Goal: Transaction & Acquisition: Obtain resource

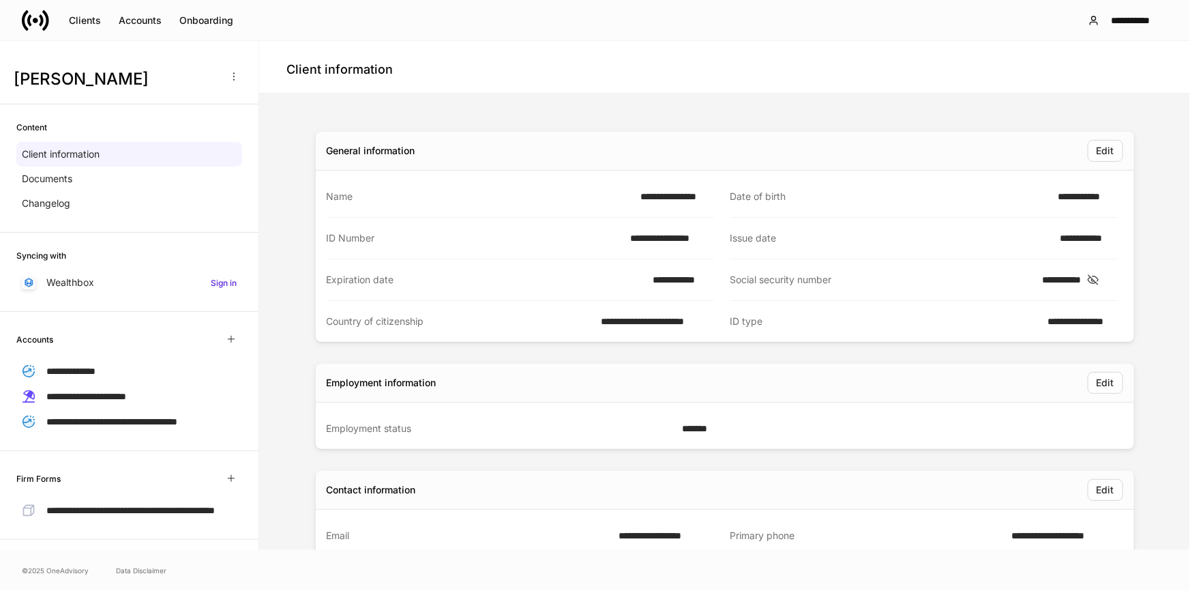
scroll to position [109, 0]
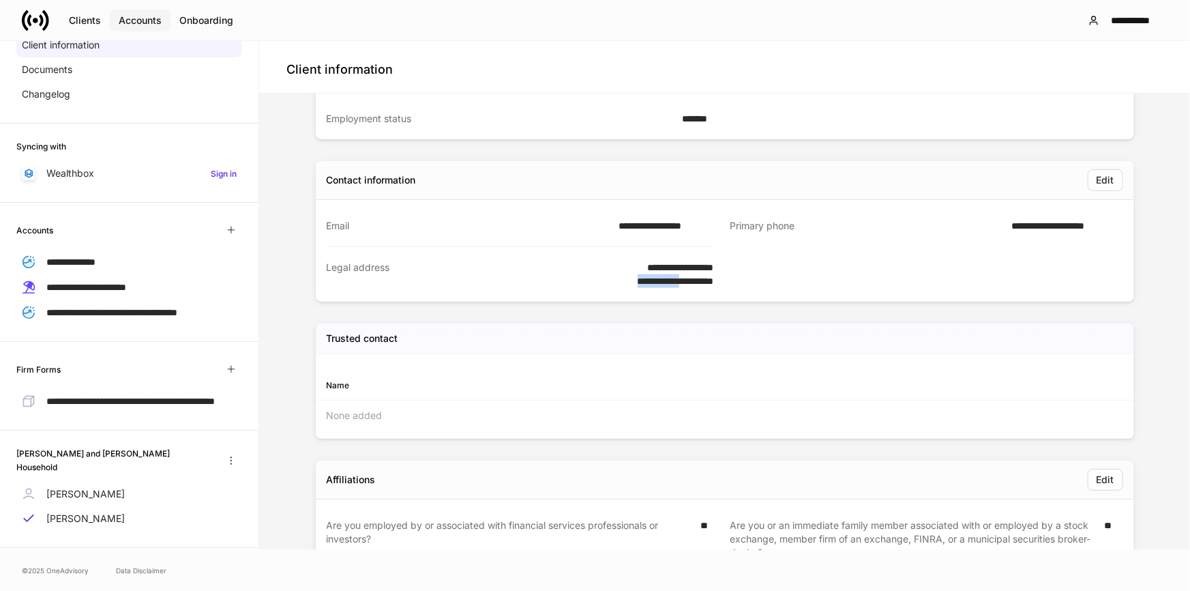
click at [149, 22] on div "Accounts" at bounding box center [140, 21] width 43 height 14
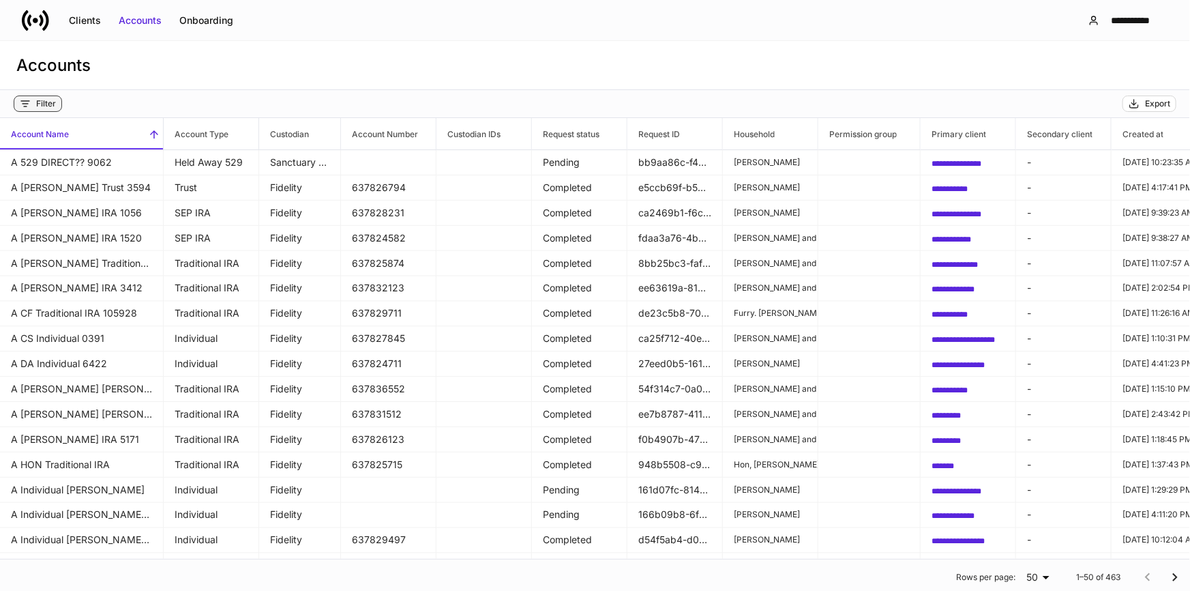
click at [24, 108] on icon "button" at bounding box center [25, 103] width 11 height 11
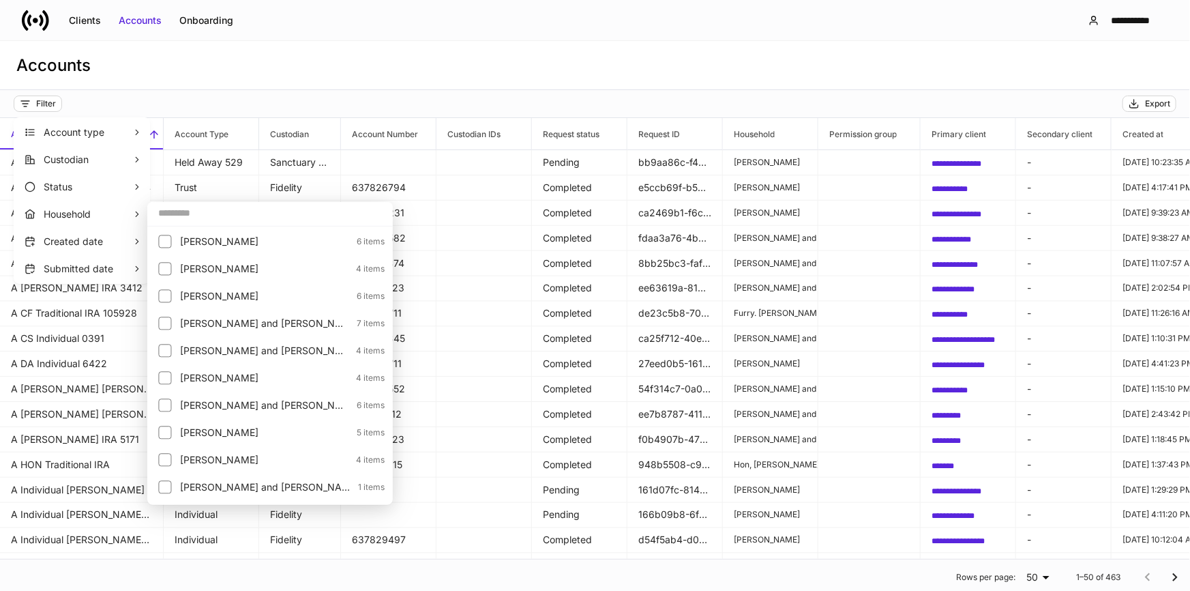
click at [199, 218] on input "text" at bounding box center [270, 213] width 246 height 25
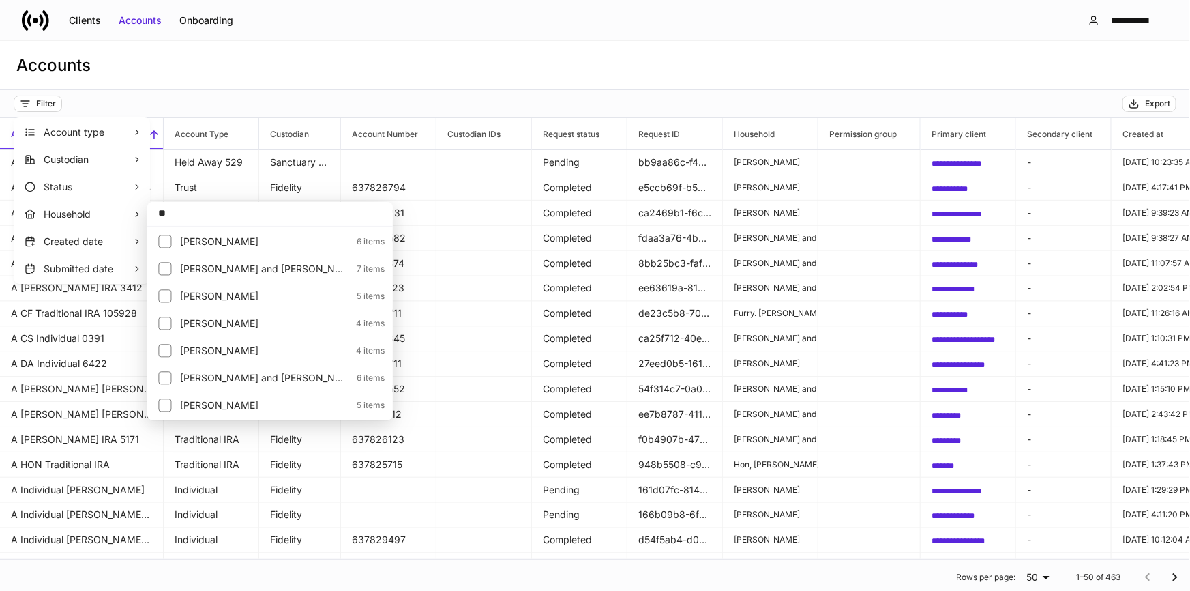
type input "**"
click at [189, 327] on p "Oberg, Joy" at bounding box center [264, 324] width 168 height 14
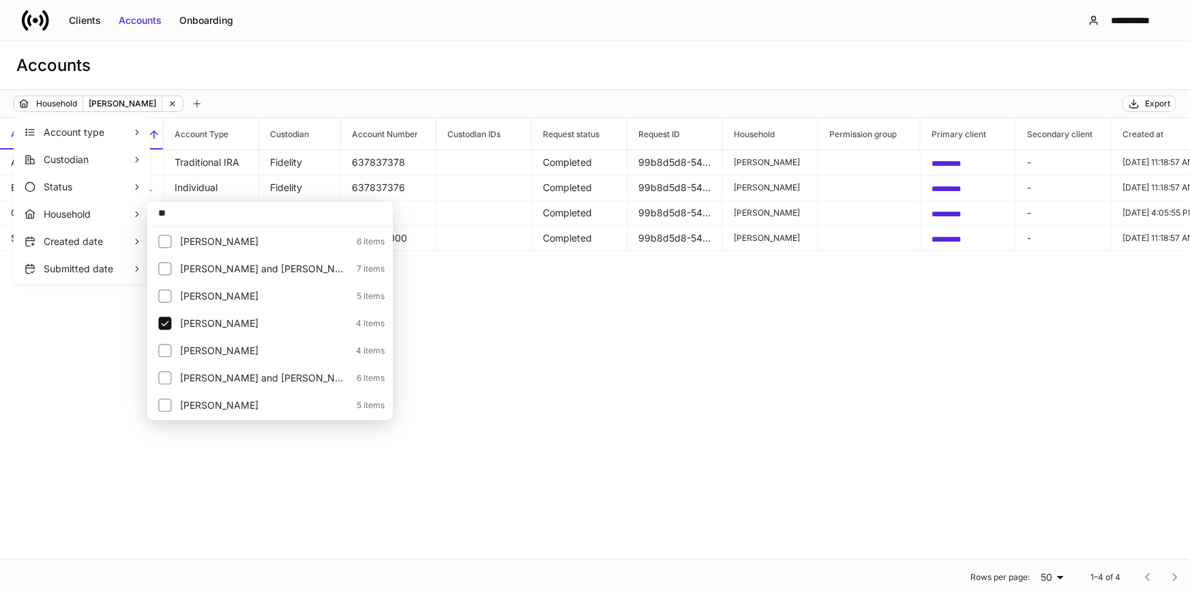
click at [575, 380] on div at bounding box center [595, 295] width 1190 height 591
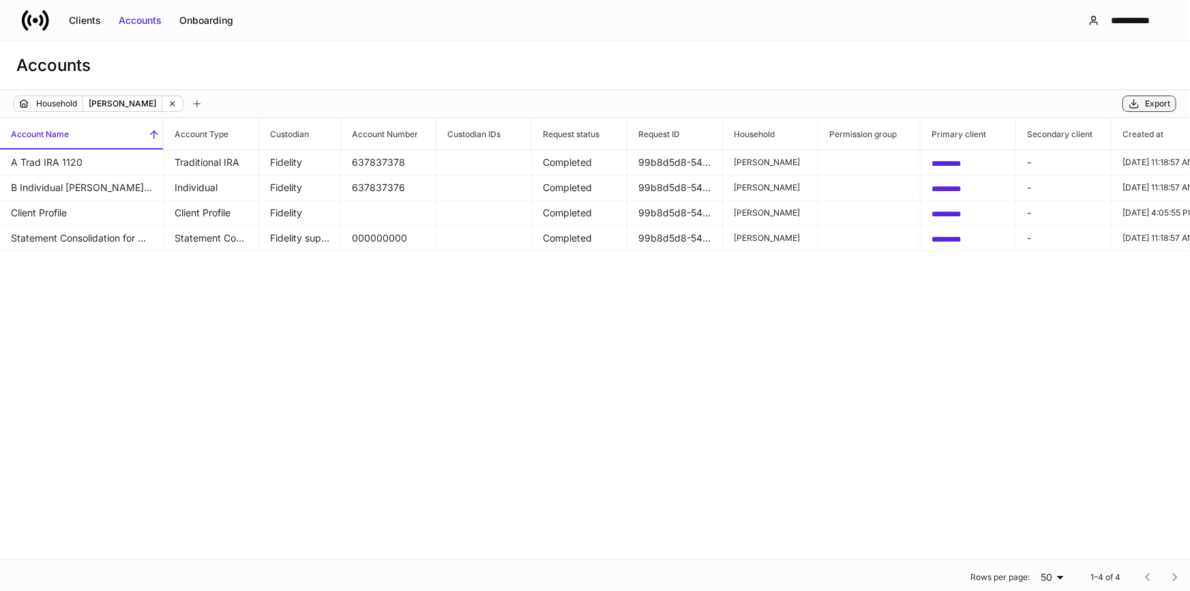
click at [1153, 102] on div "Export" at bounding box center [1157, 103] width 25 height 11
click at [142, 101] on div "Household Oberg, Joy" at bounding box center [106, 104] width 141 height 16
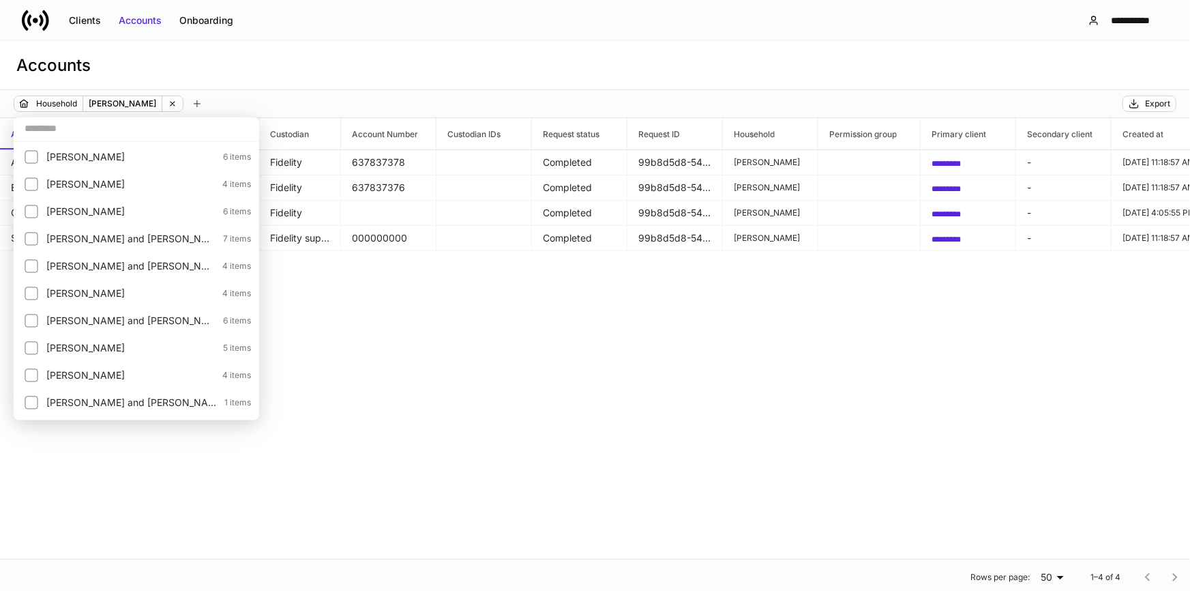
click at [64, 119] on input "text" at bounding box center [137, 128] width 246 height 25
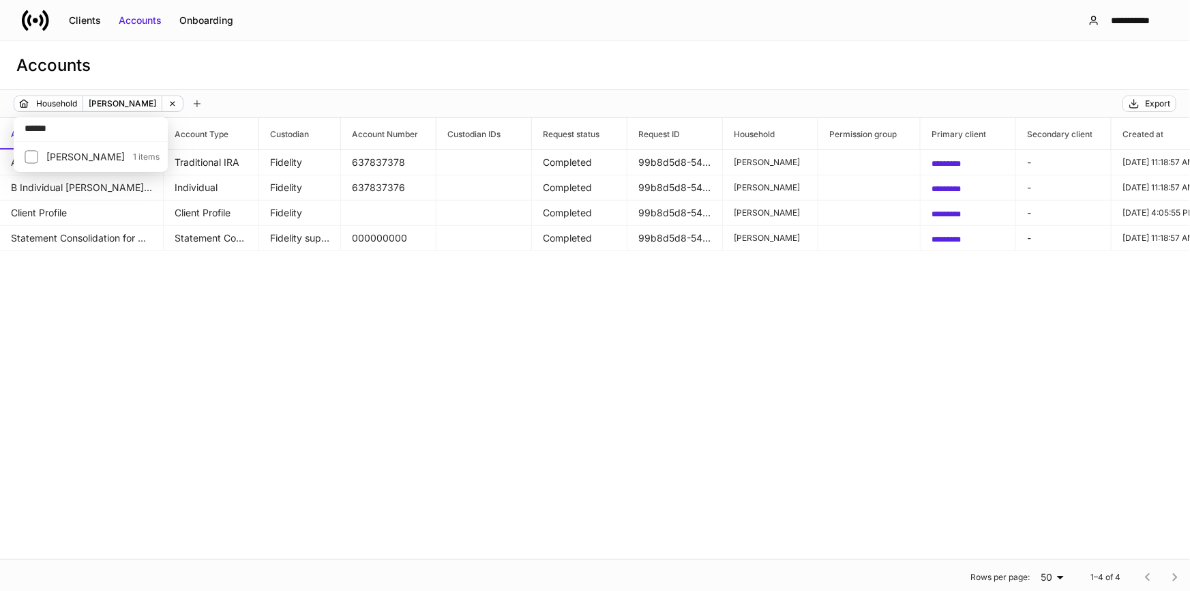
type input "******"
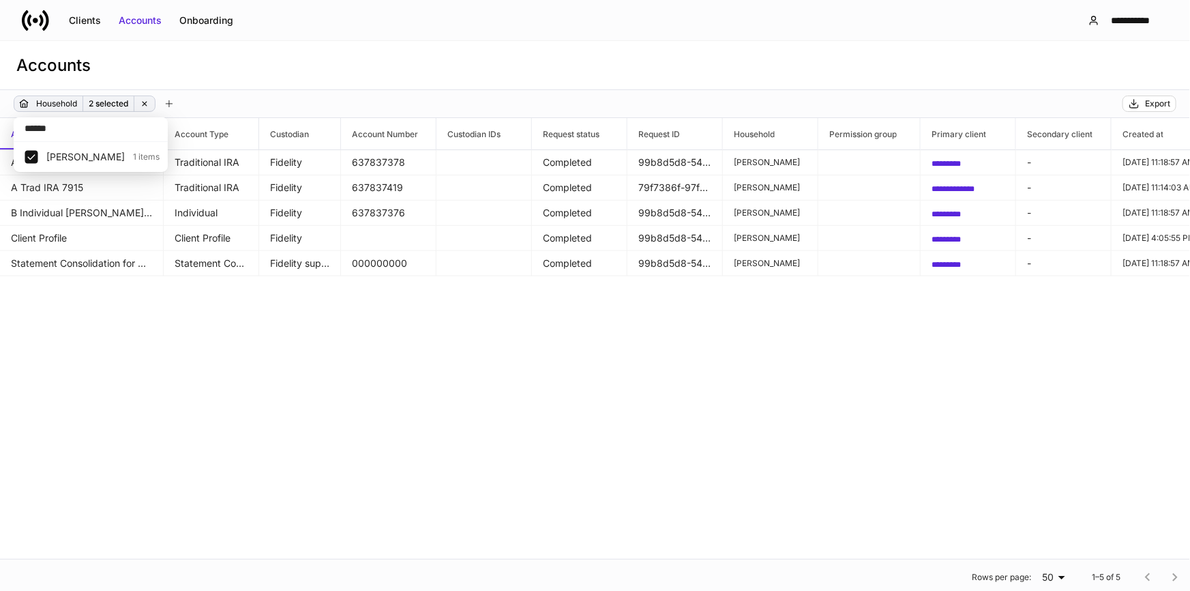
click at [92, 101] on div at bounding box center [595, 295] width 1190 height 591
click at [98, 129] on div "Household: Oberg, Joy, Wilman, Lezlee" at bounding box center [100, 131] width 181 height 19
click at [61, 98] on p "Household" at bounding box center [56, 104] width 41 height 14
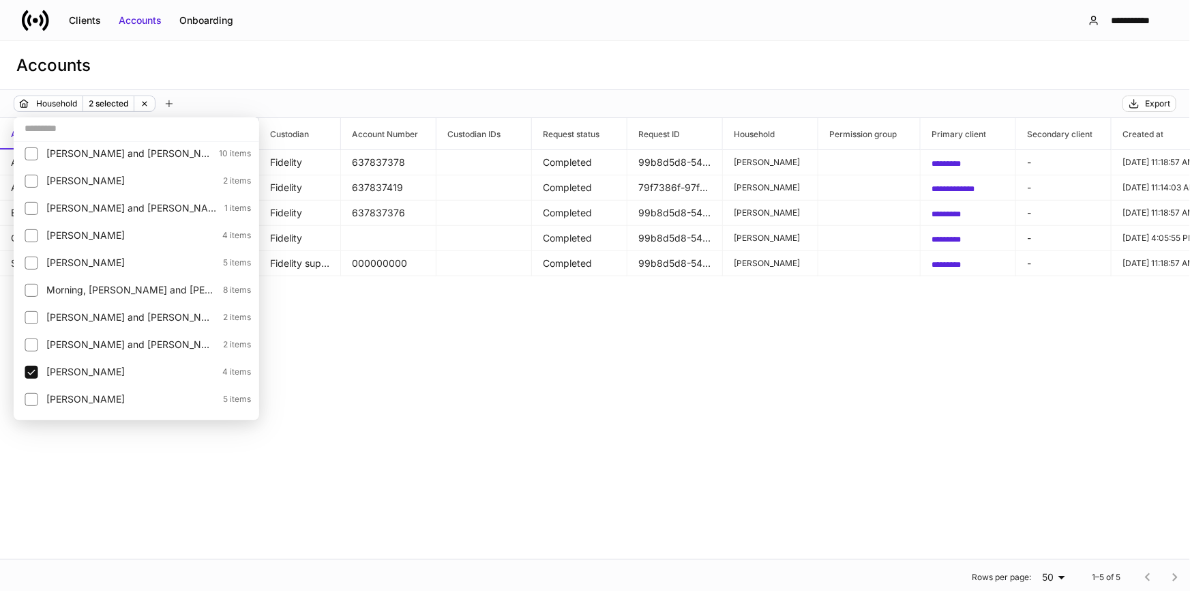
scroll to position [1612, 0]
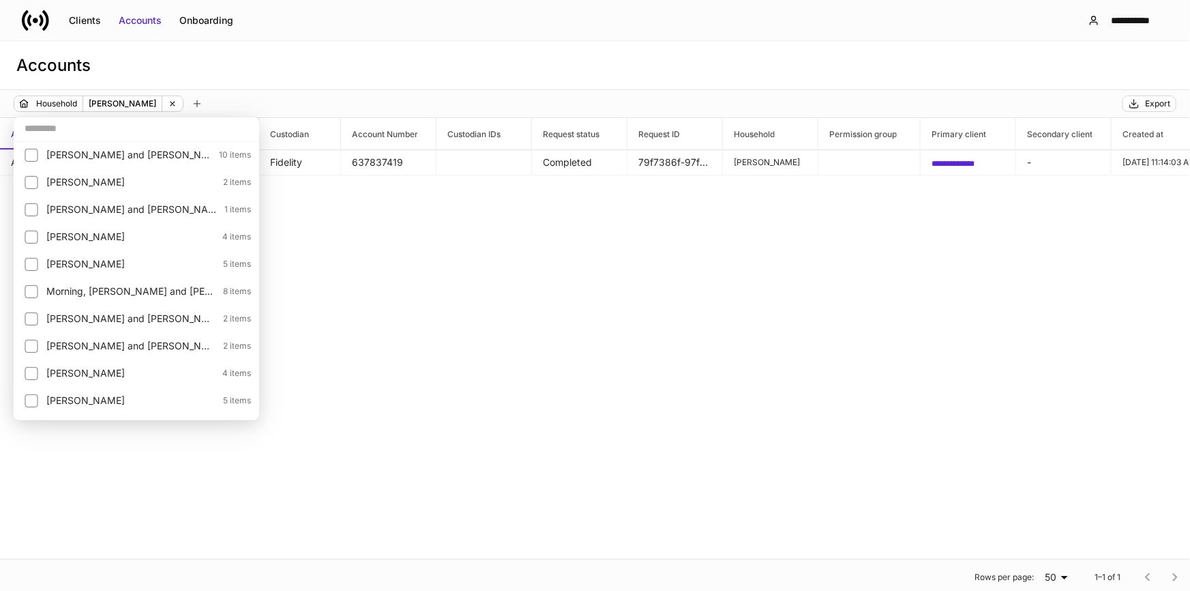
click at [418, 359] on div at bounding box center [595, 295] width 1190 height 591
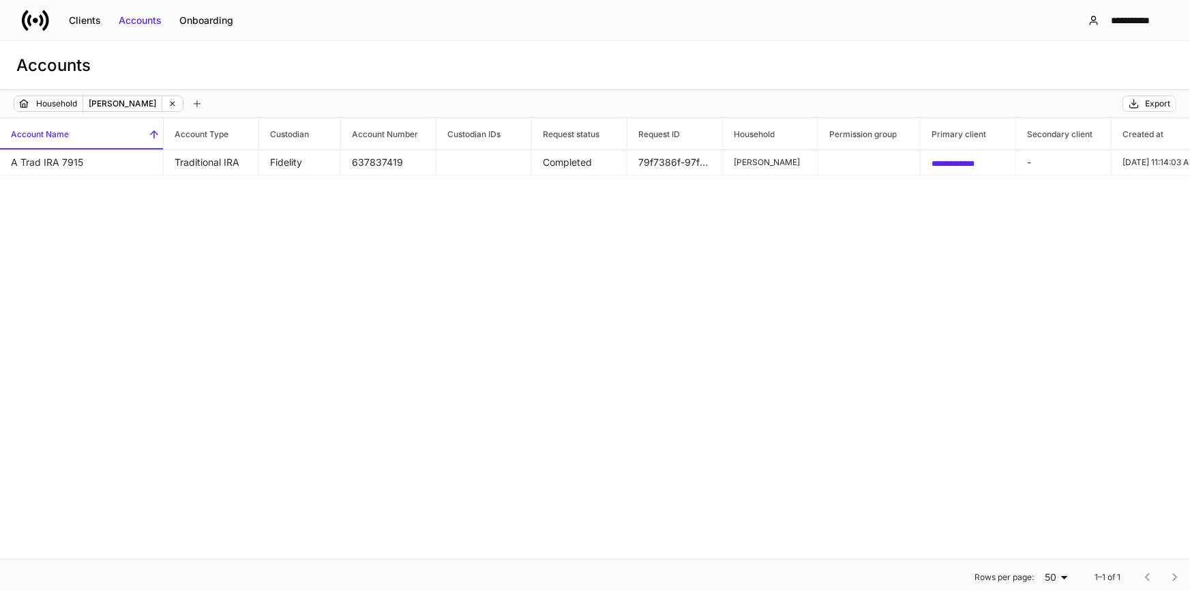
drag, startPoint x: 1143, startPoint y: 105, endPoint x: 1142, endPoint y: 118, distance: 13.0
click at [1143, 105] on div "Export" at bounding box center [1150, 103] width 42 height 11
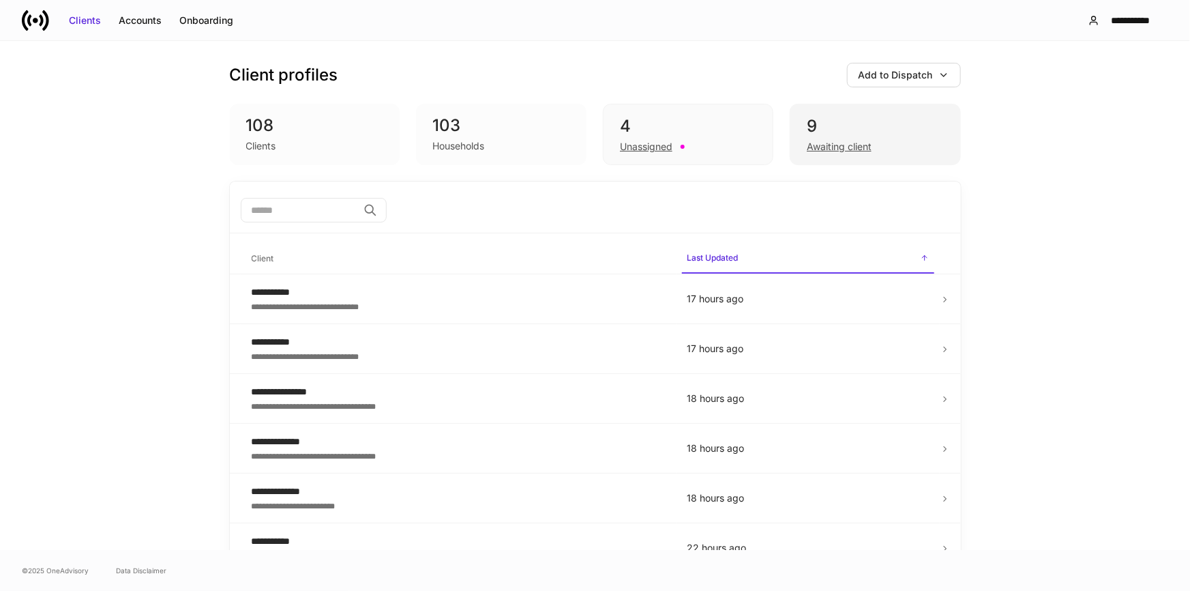
drag, startPoint x: 885, startPoint y: 132, endPoint x: 879, endPoint y: 134, distance: 7.1
click at [883, 134] on div "9" at bounding box center [875, 126] width 136 height 22
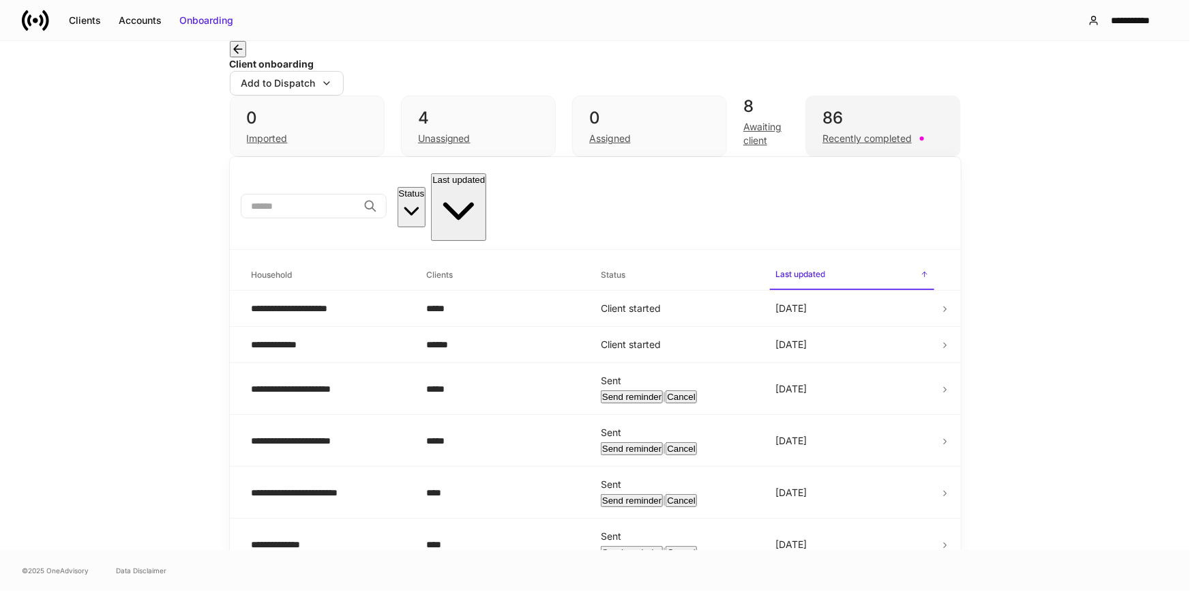
click at [877, 145] on div "Recently completed" at bounding box center [867, 139] width 89 height 14
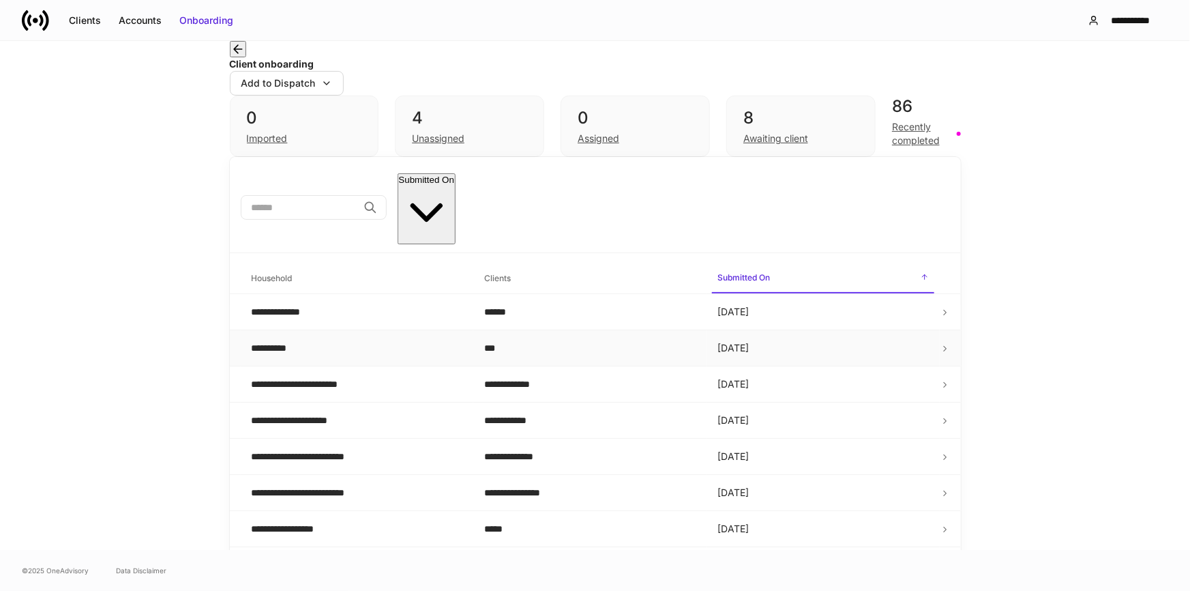
click at [293, 341] on div "**********" at bounding box center [277, 348] width 50 height 14
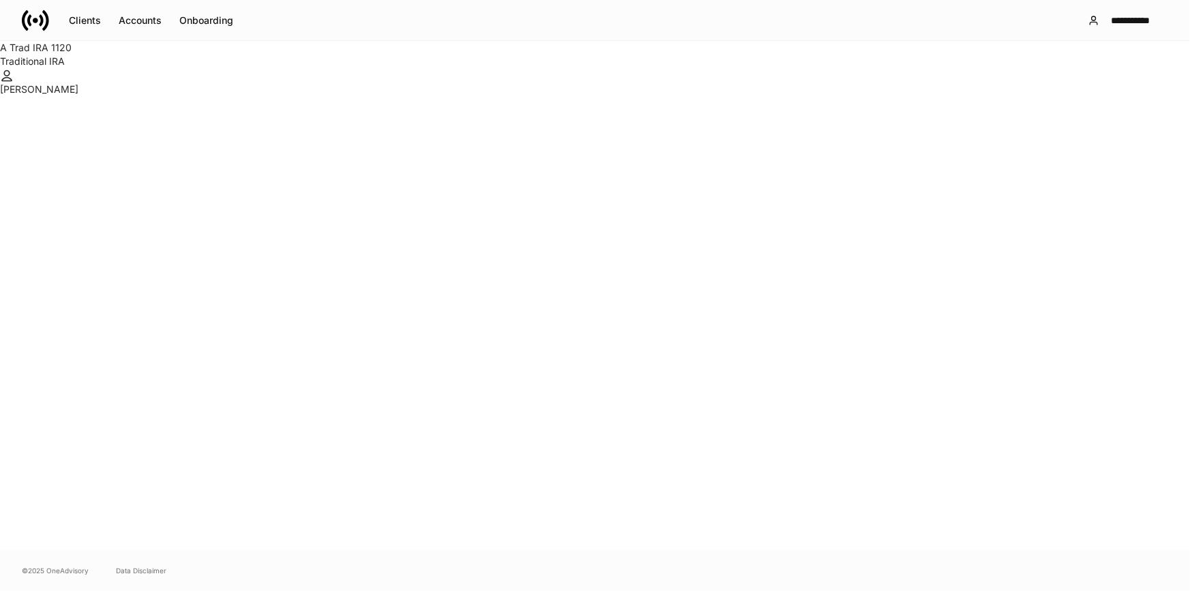
scroll to position [310, 0]
copy div "*********"
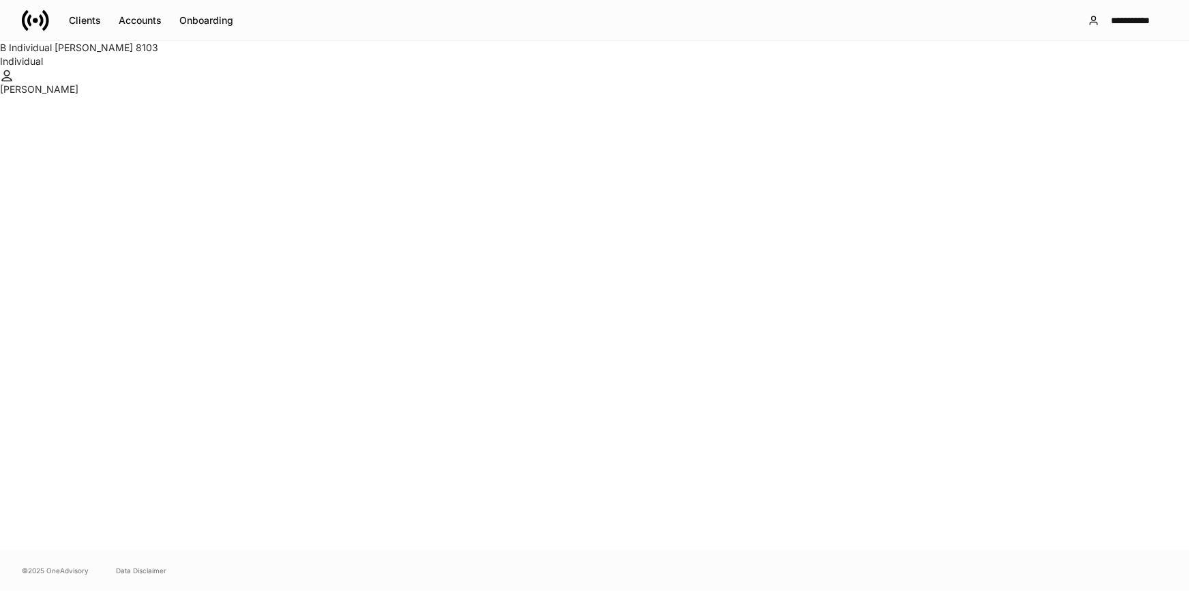
scroll to position [46, 0]
copy div "*********"
